Goal: Information Seeking & Learning: Learn about a topic

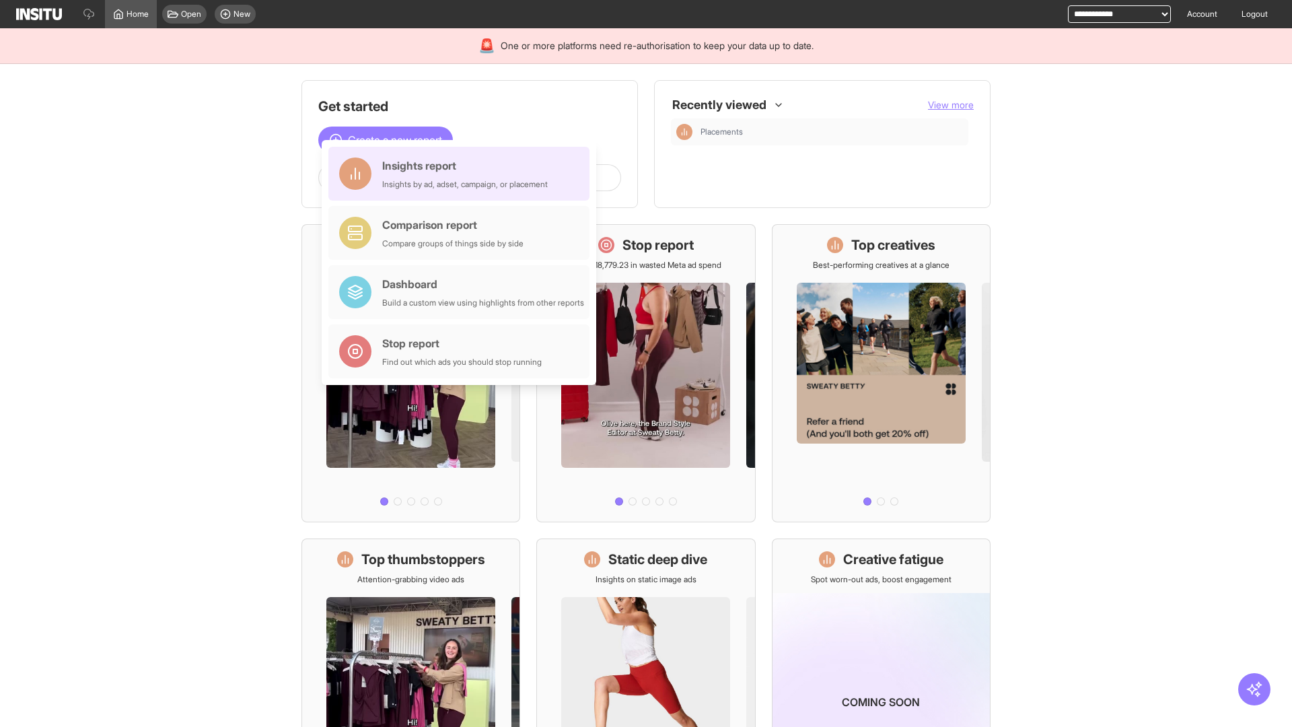
click at [462, 174] on div "Insights report Insights by ad, adset, campaign, or placement" at bounding box center [464, 173] width 165 height 32
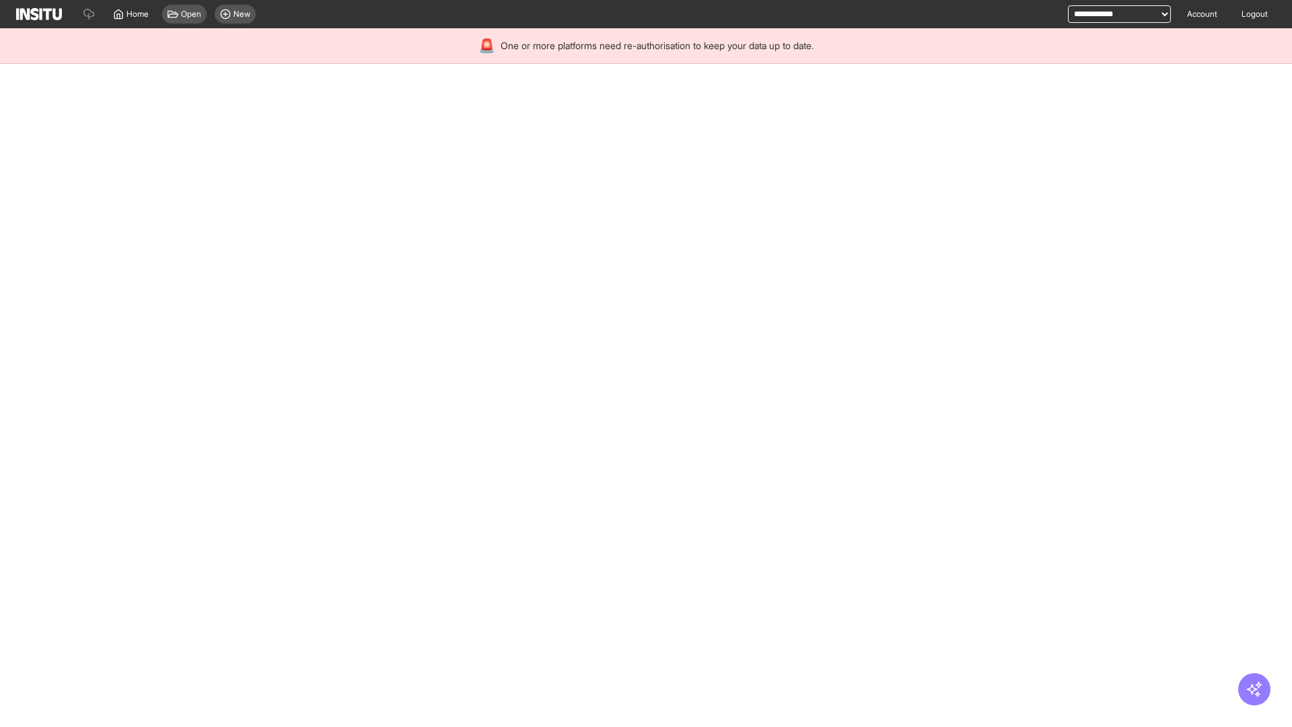
select select "**"
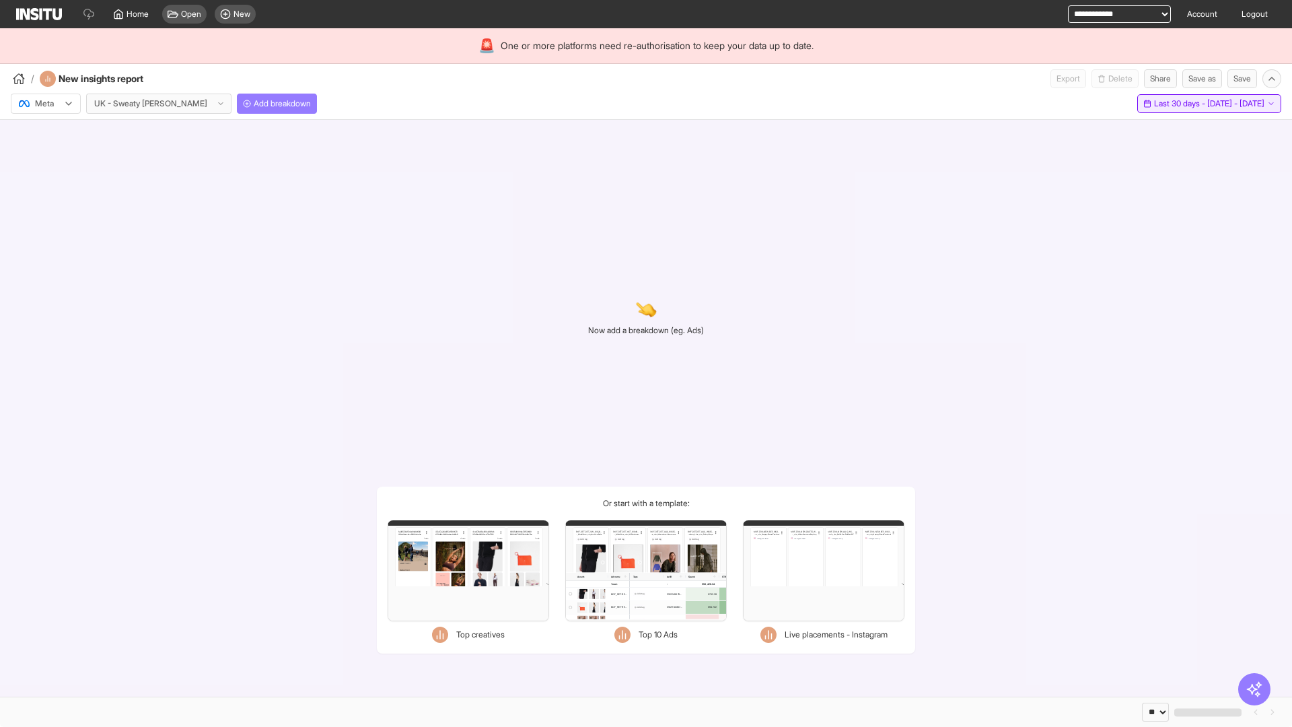
click at [1181, 104] on span "Last 30 days - [DATE] - [DATE]" at bounding box center [1209, 103] width 110 height 11
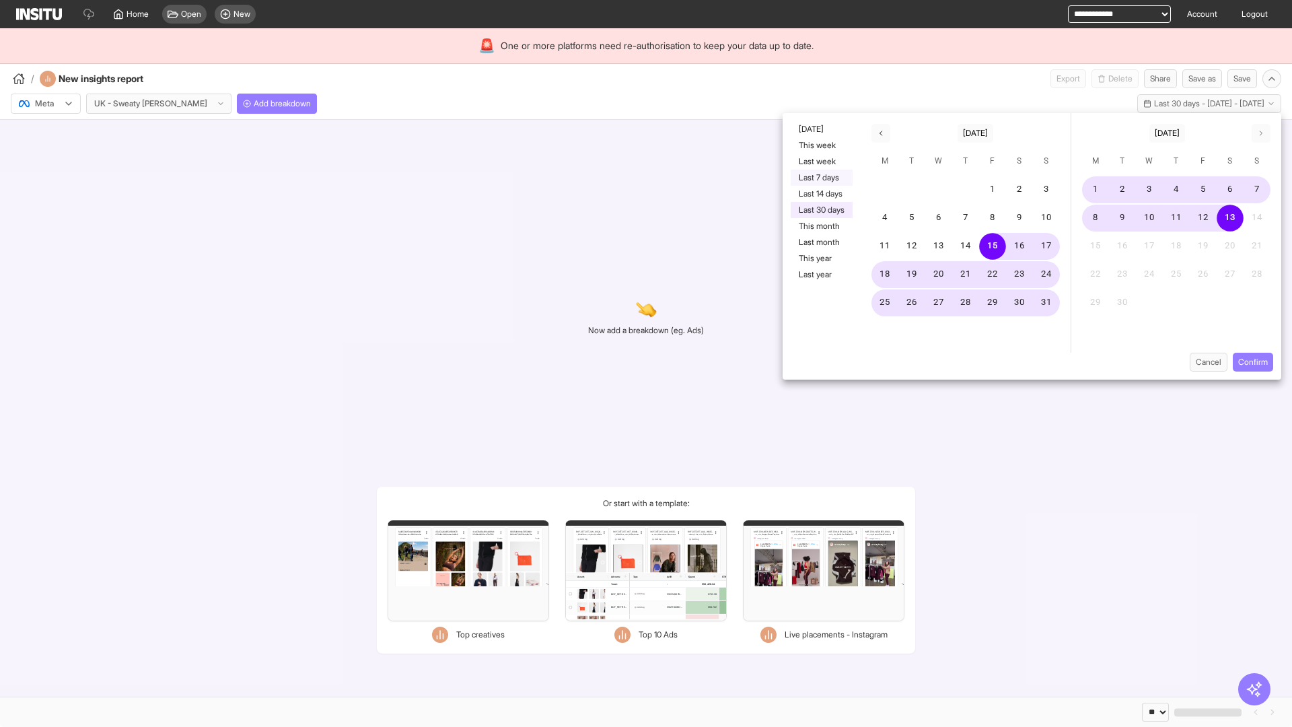
click at [820, 178] on button "Last 7 days" at bounding box center [821, 178] width 62 height 16
